Goal: Find specific page/section: Find specific page/section

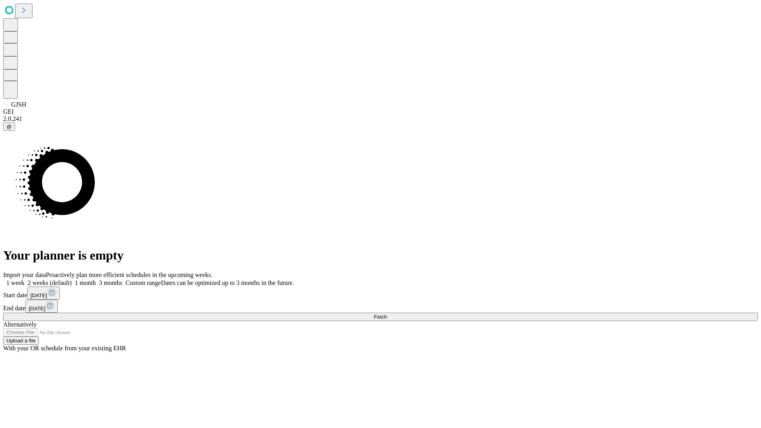
click at [387, 314] on span "Fetch" at bounding box center [380, 317] width 13 height 6
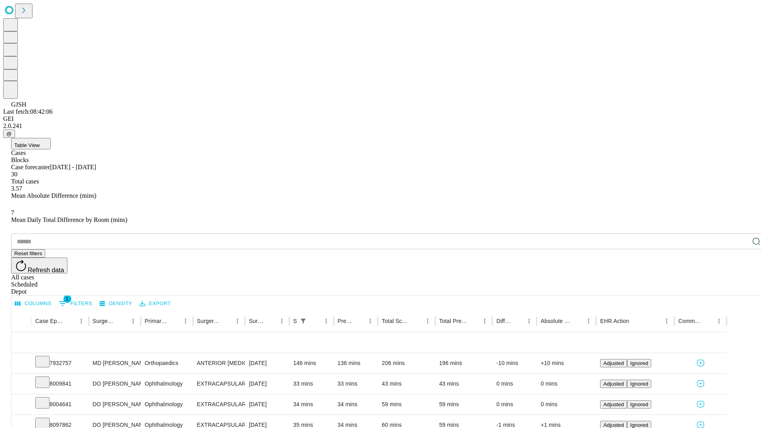
scroll to position [26, 0]
click at [46, 357] on icon at bounding box center [42, 361] width 8 height 8
